Goal: Task Accomplishment & Management: Use online tool/utility

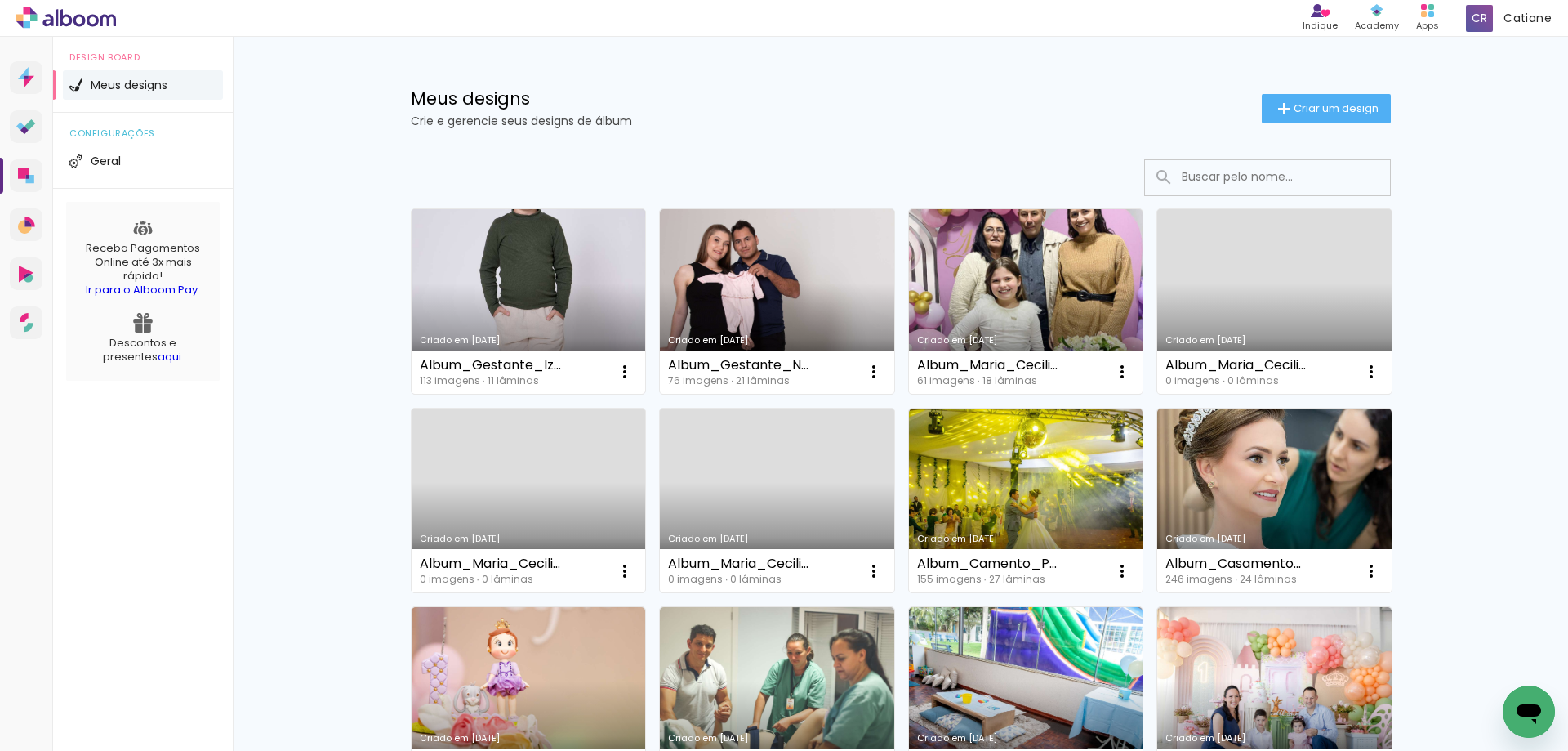
click at [584, 308] on link "Criado em [DATE]" at bounding box center [529, 301] width 234 height 185
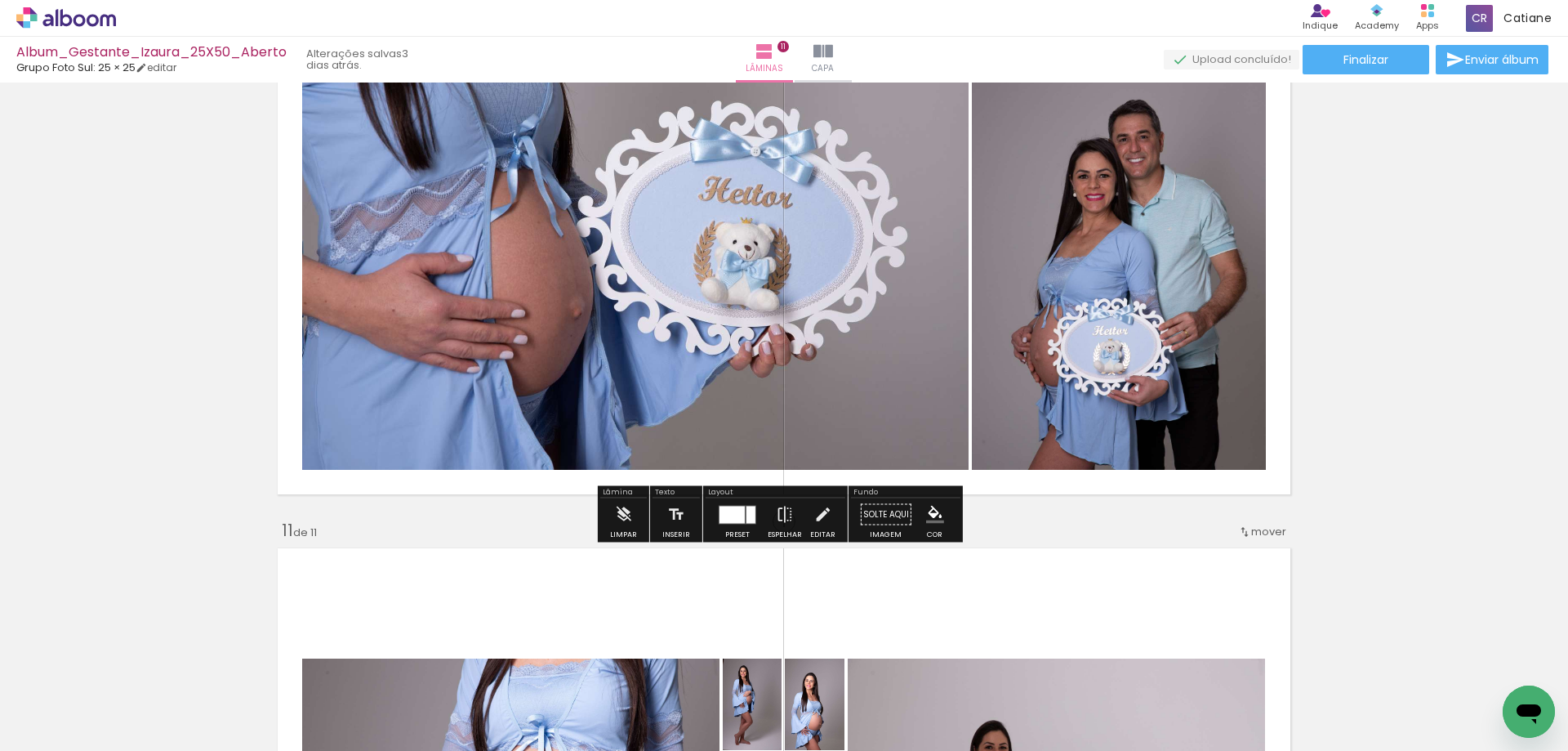
scroll to position [5146, 0]
